Goal: Task Accomplishment & Management: Manage account settings

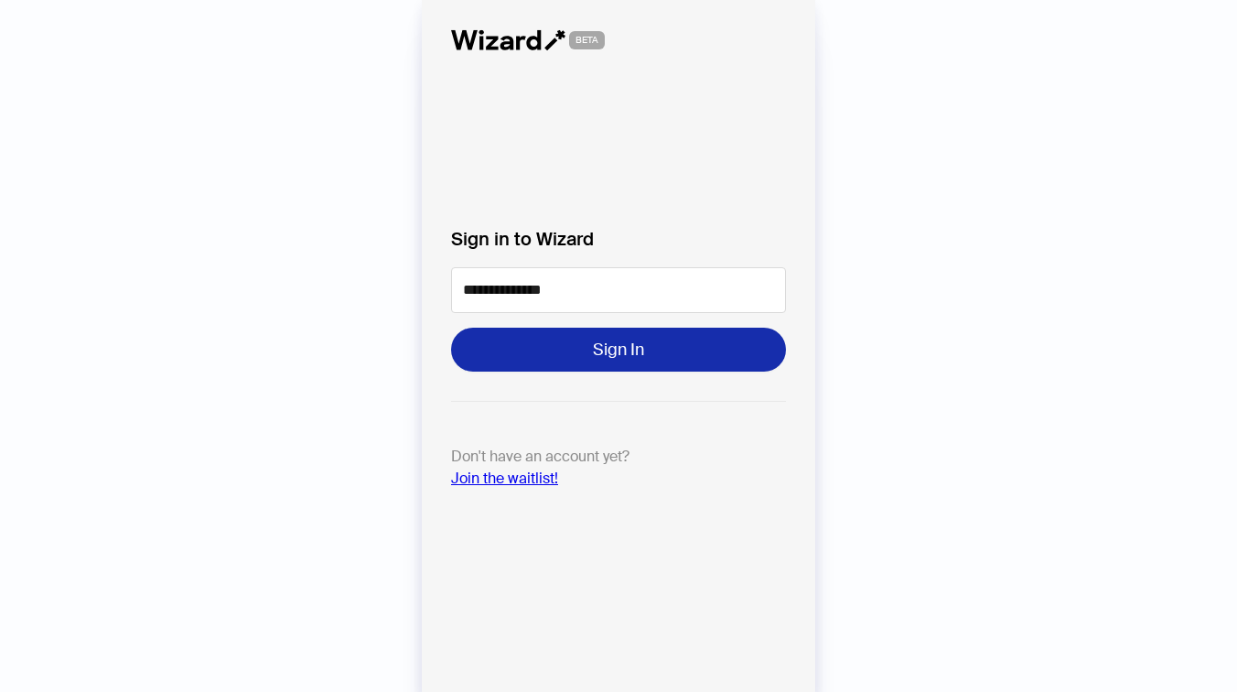
click at [574, 346] on button "Sign In" at bounding box center [618, 350] width 335 height 44
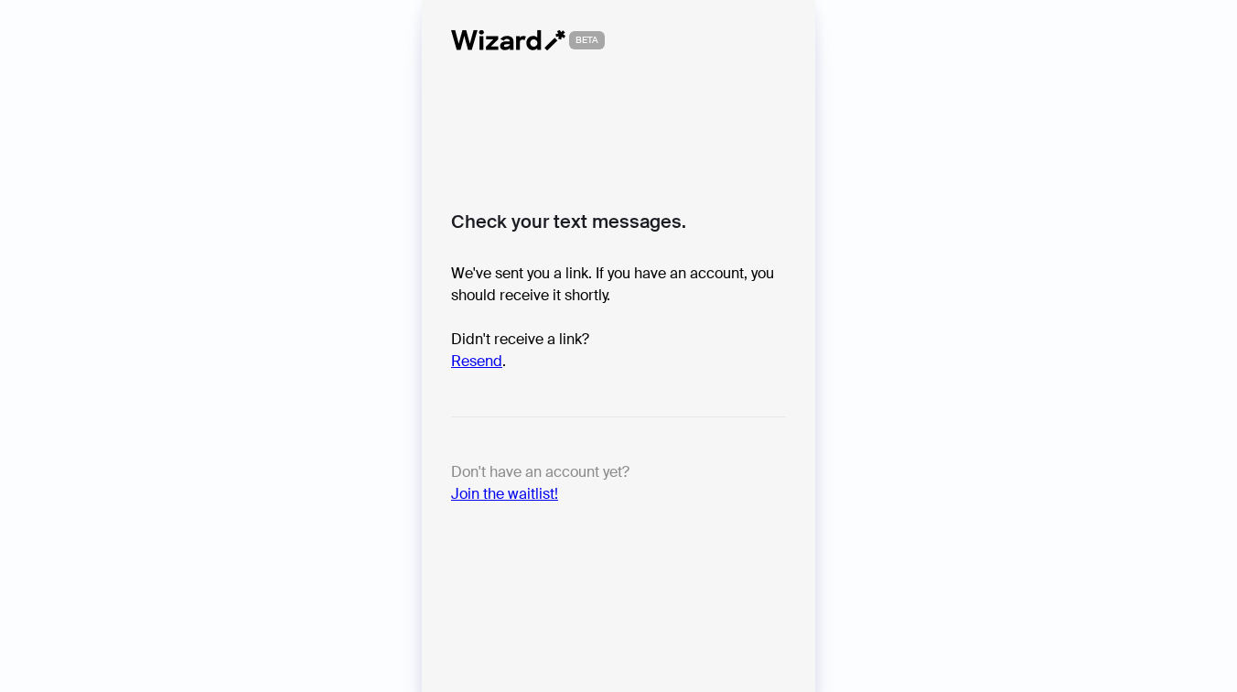
click at [483, 356] on link "Resend" at bounding box center [476, 360] width 51 height 19
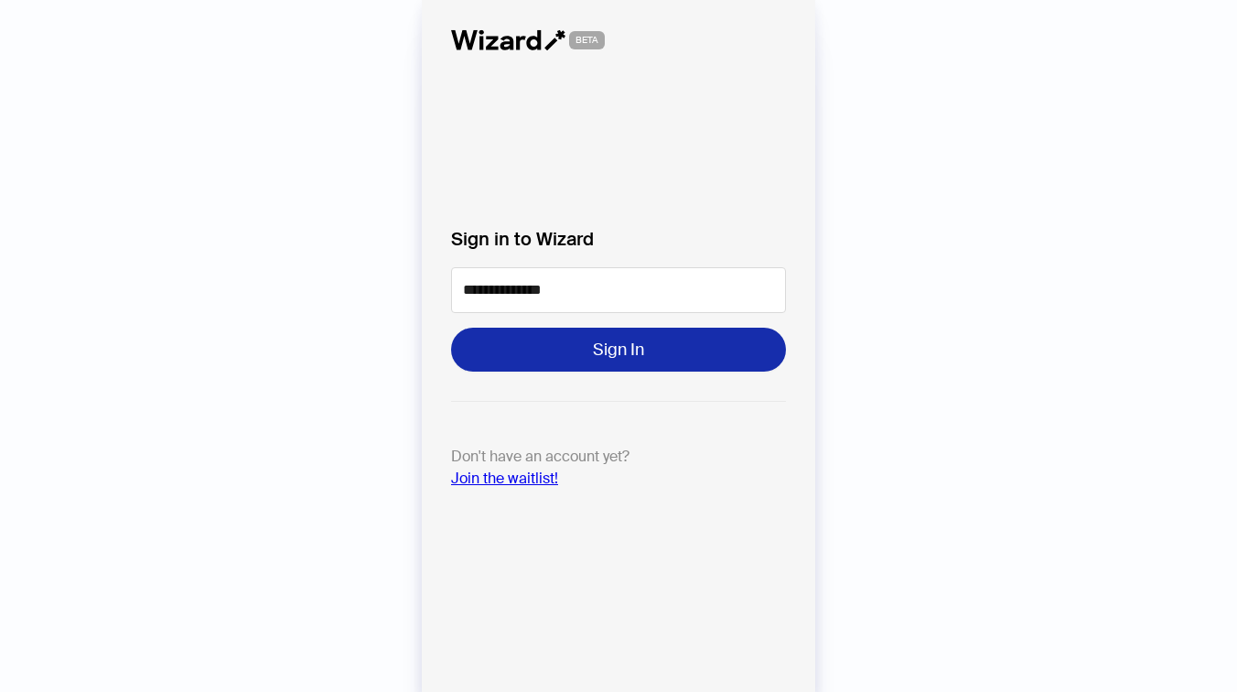
click at [612, 351] on span "Sign In" at bounding box center [618, 350] width 51 height 22
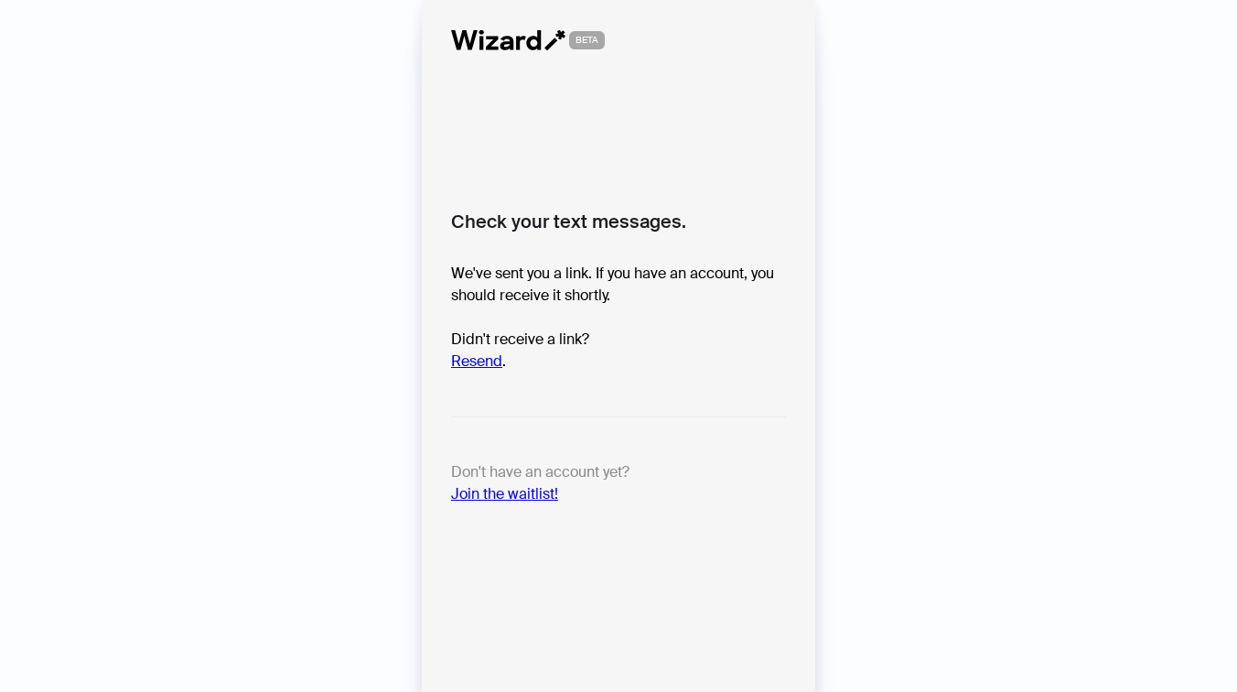
click at [484, 361] on link "Resend" at bounding box center [476, 360] width 51 height 19
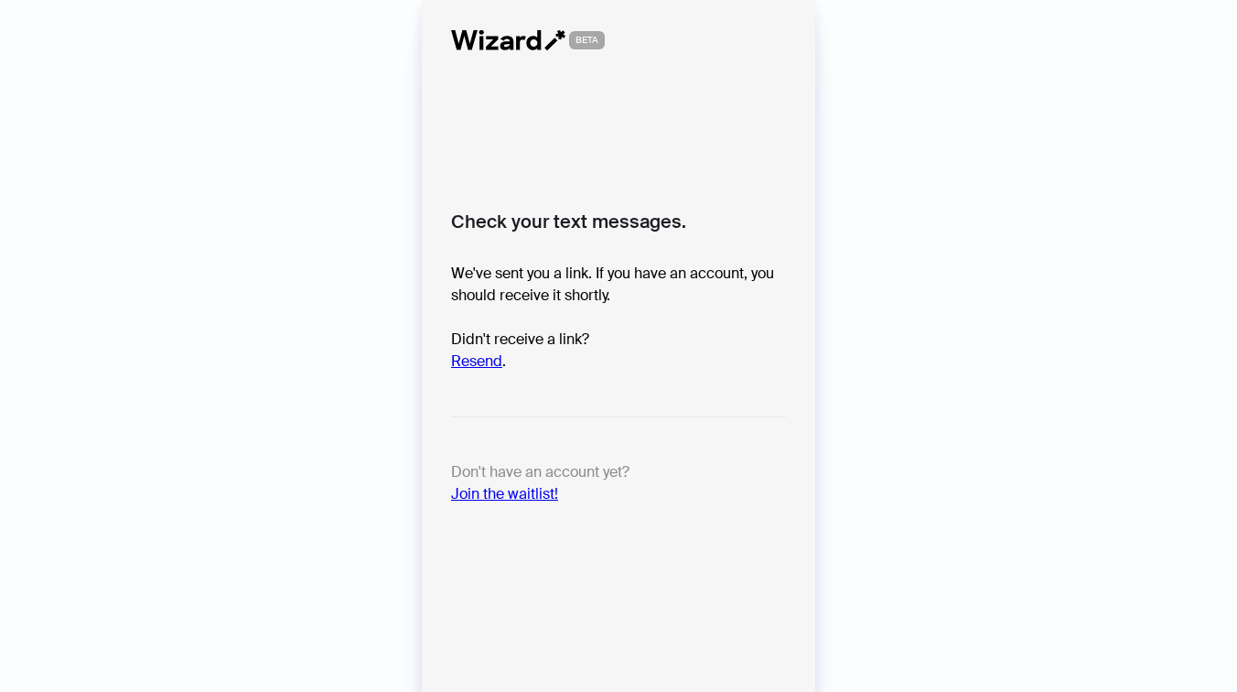
click at [484, 361] on link "Resend" at bounding box center [476, 360] width 51 height 19
